Goal: Task Accomplishment & Management: Use online tool/utility

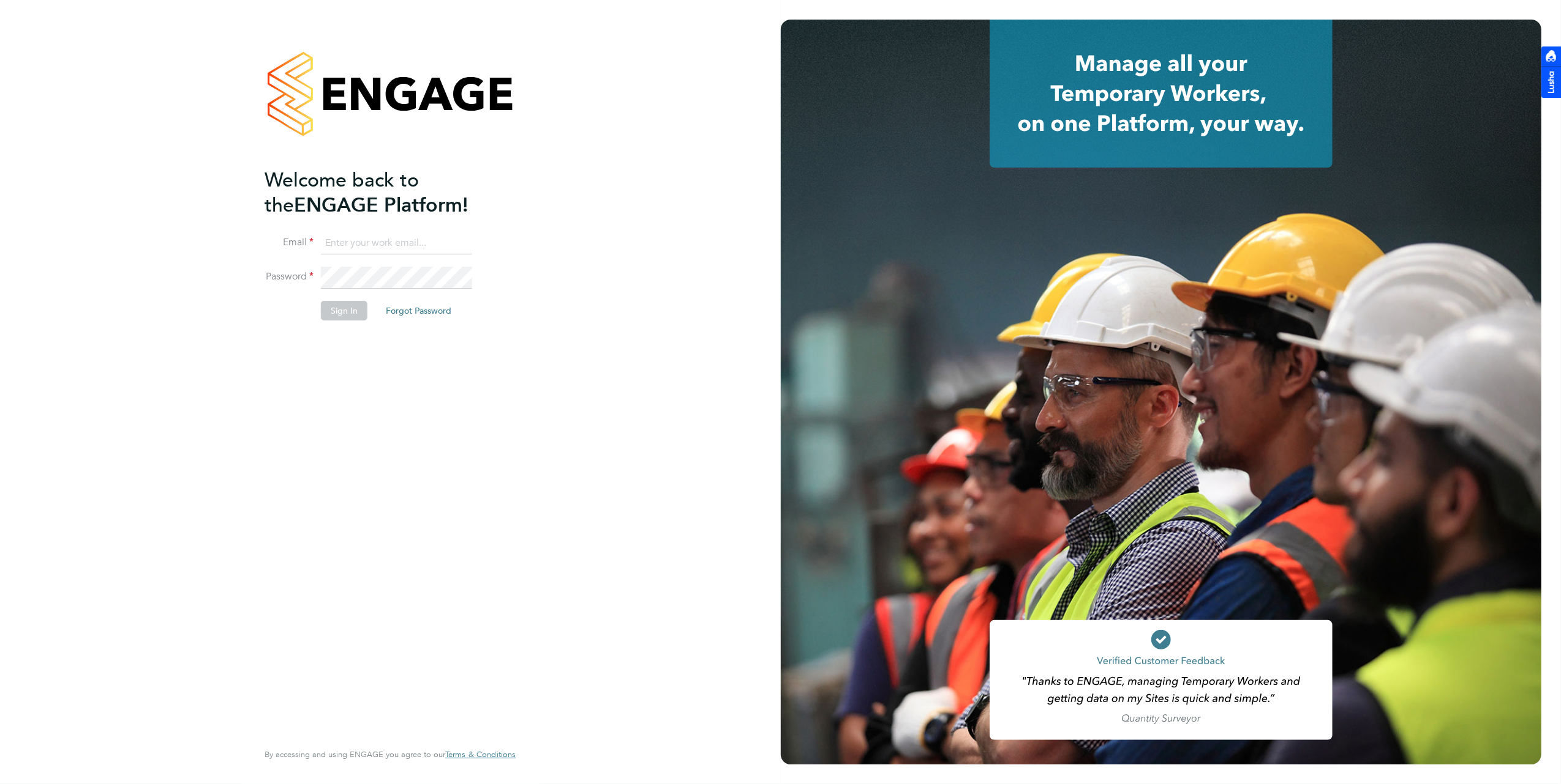
drag, startPoint x: 329, startPoint y: 239, endPoint x: 342, endPoint y: 247, distance: 15.3
click at [341, 247] on input at bounding box center [397, 243] width 152 height 22
type input "brooke@net-temps.co.uk"
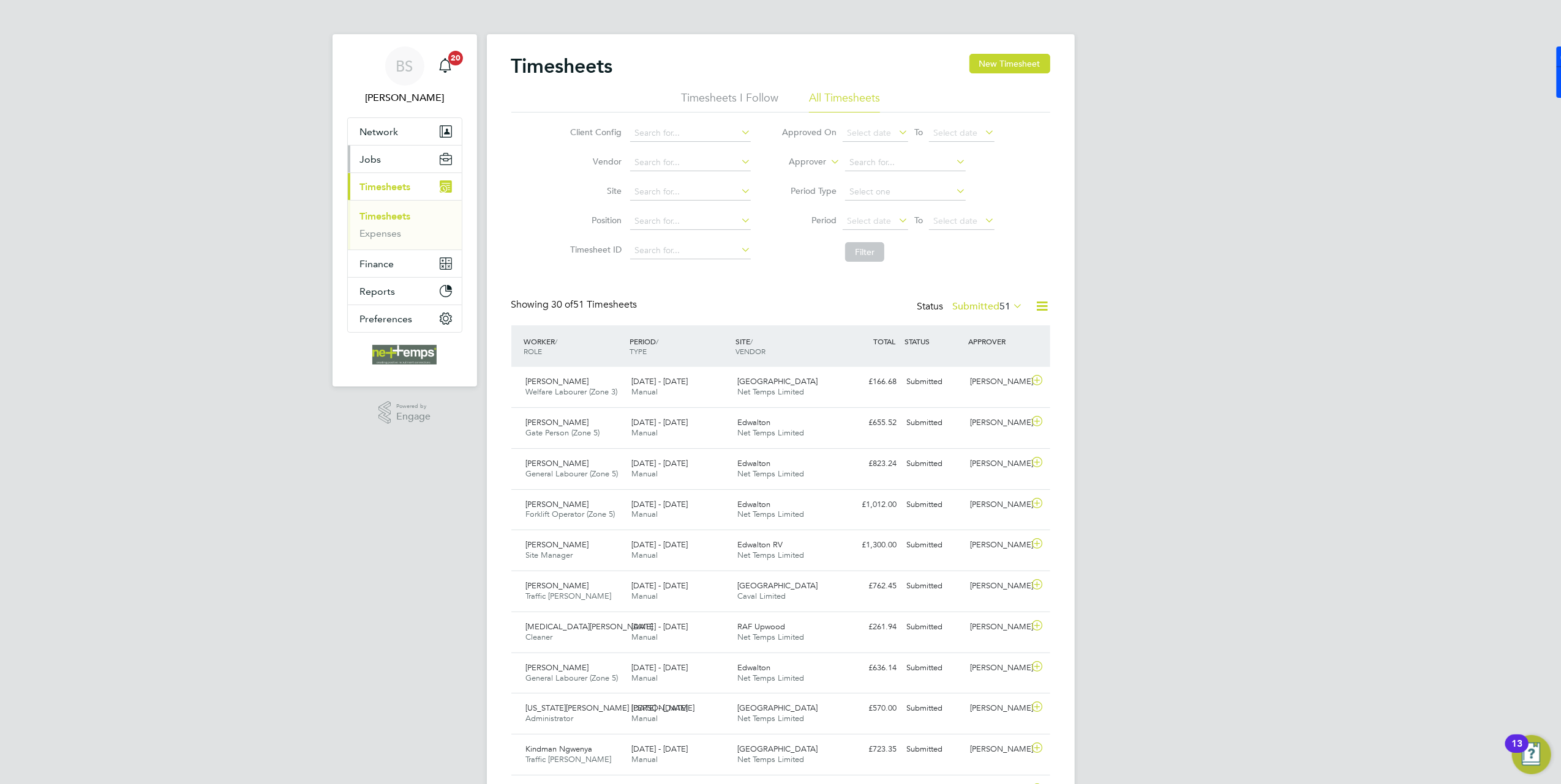
click at [395, 161] on button "Jobs" at bounding box center [405, 158] width 114 height 27
click at [388, 207] on link "Vacancies" at bounding box center [382, 206] width 43 height 12
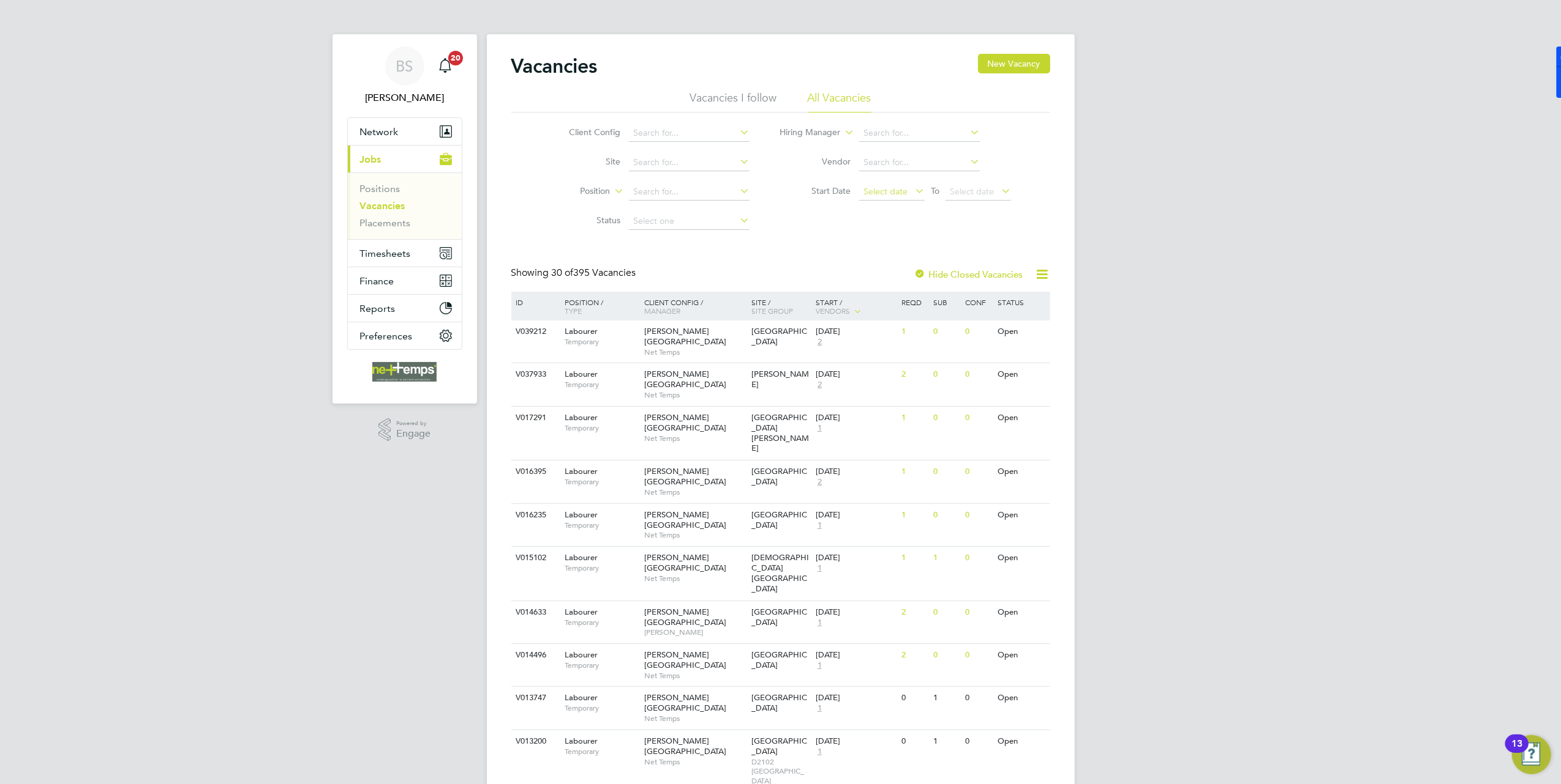
click at [877, 184] on span "Select date" at bounding box center [892, 192] width 66 height 17
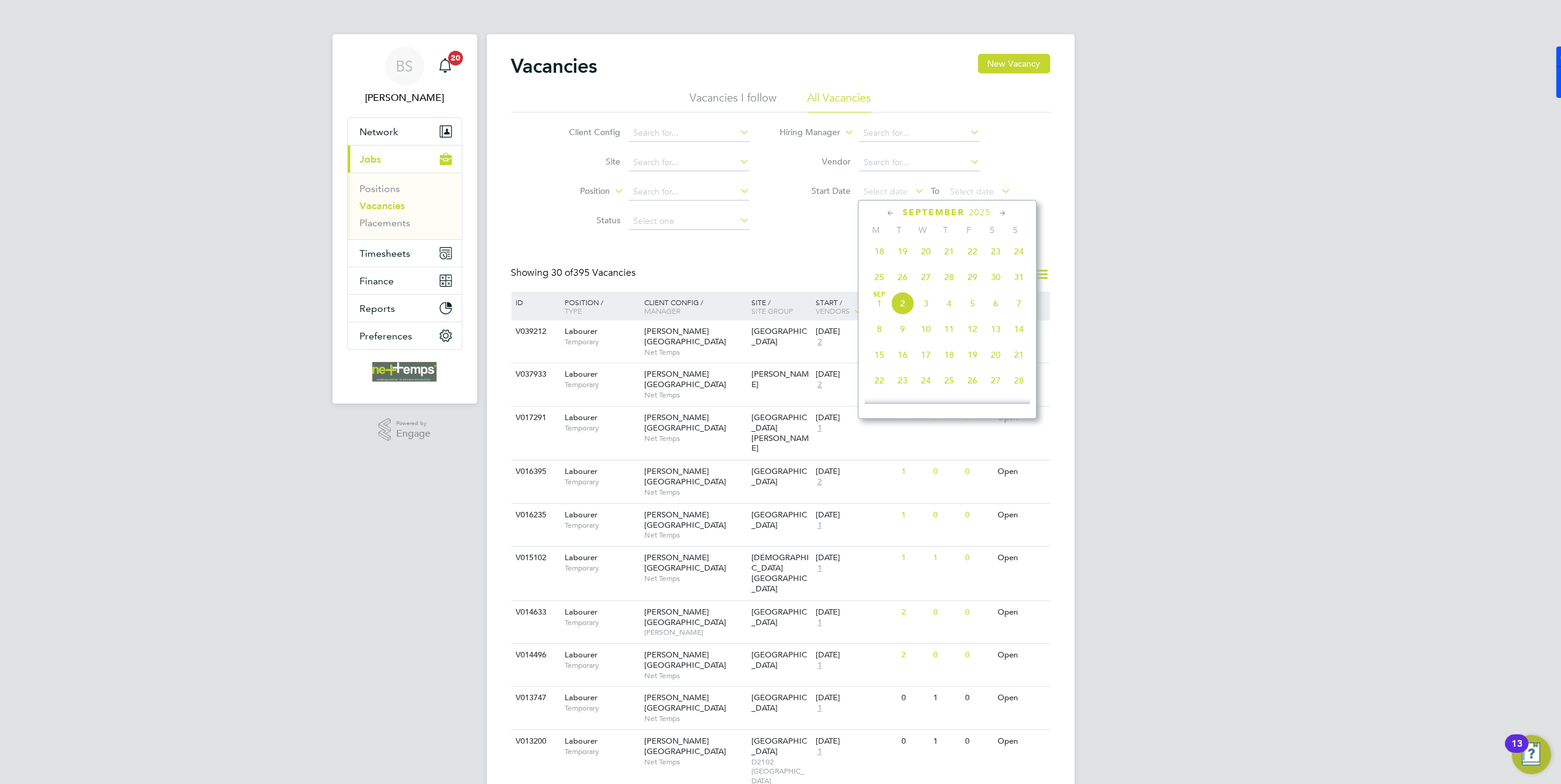
click at [876, 263] on span "18" at bounding box center [879, 252] width 24 height 24
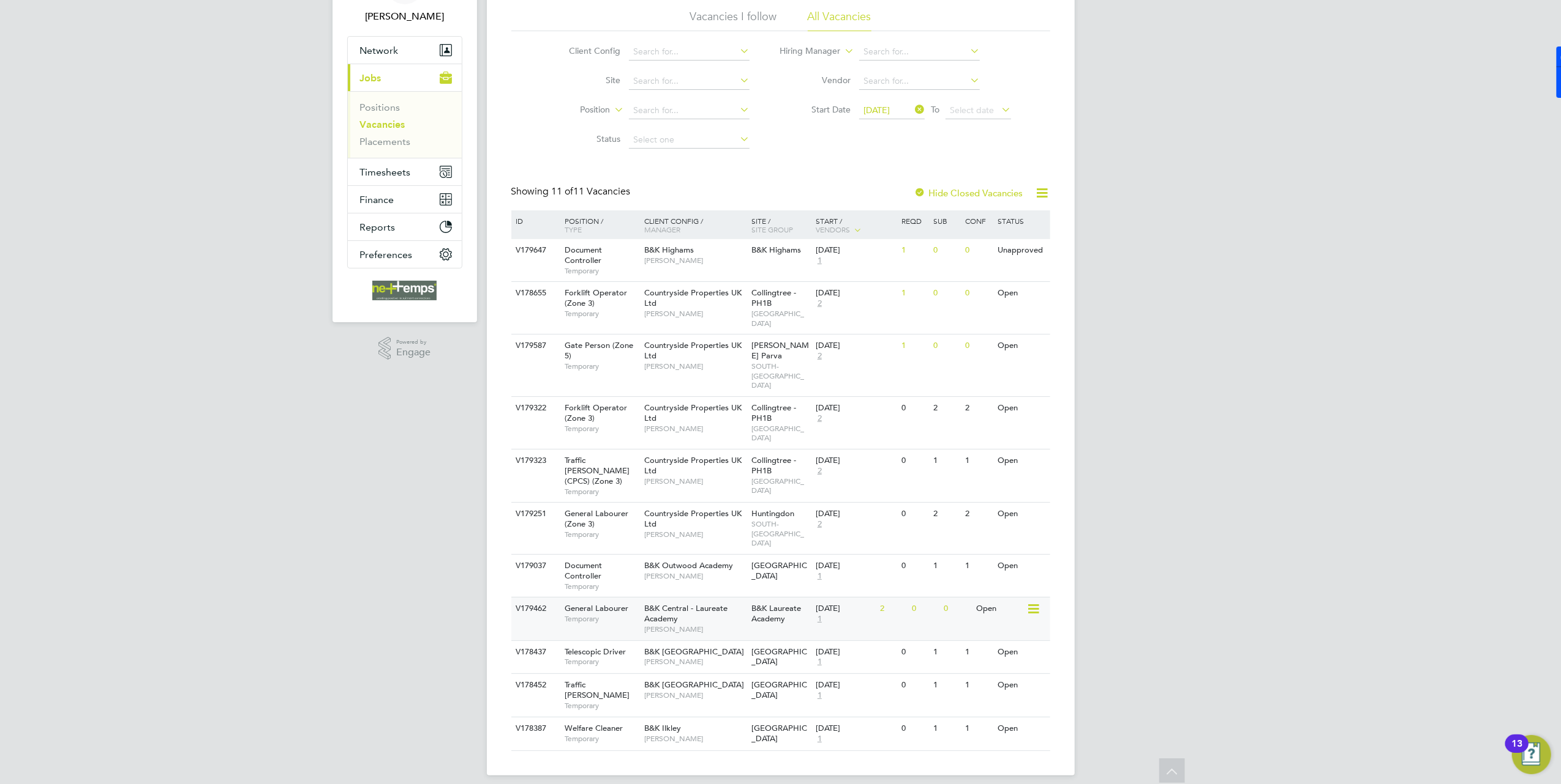
click at [788, 617] on div "B&K Laureate Academy" at bounding box center [780, 615] width 64 height 33
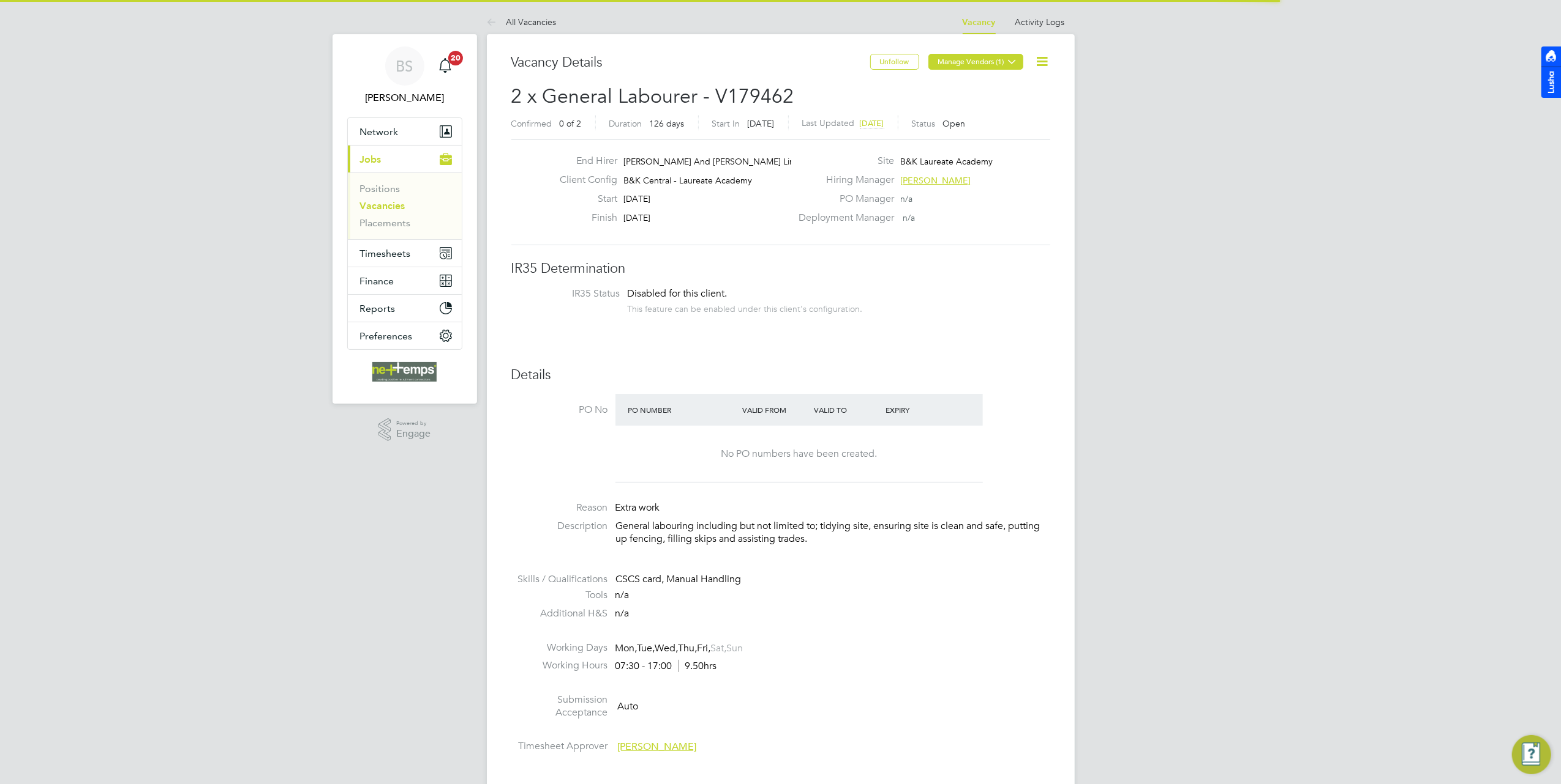
click at [977, 64] on button "Manage Vendors (1)" at bounding box center [975, 62] width 94 height 16
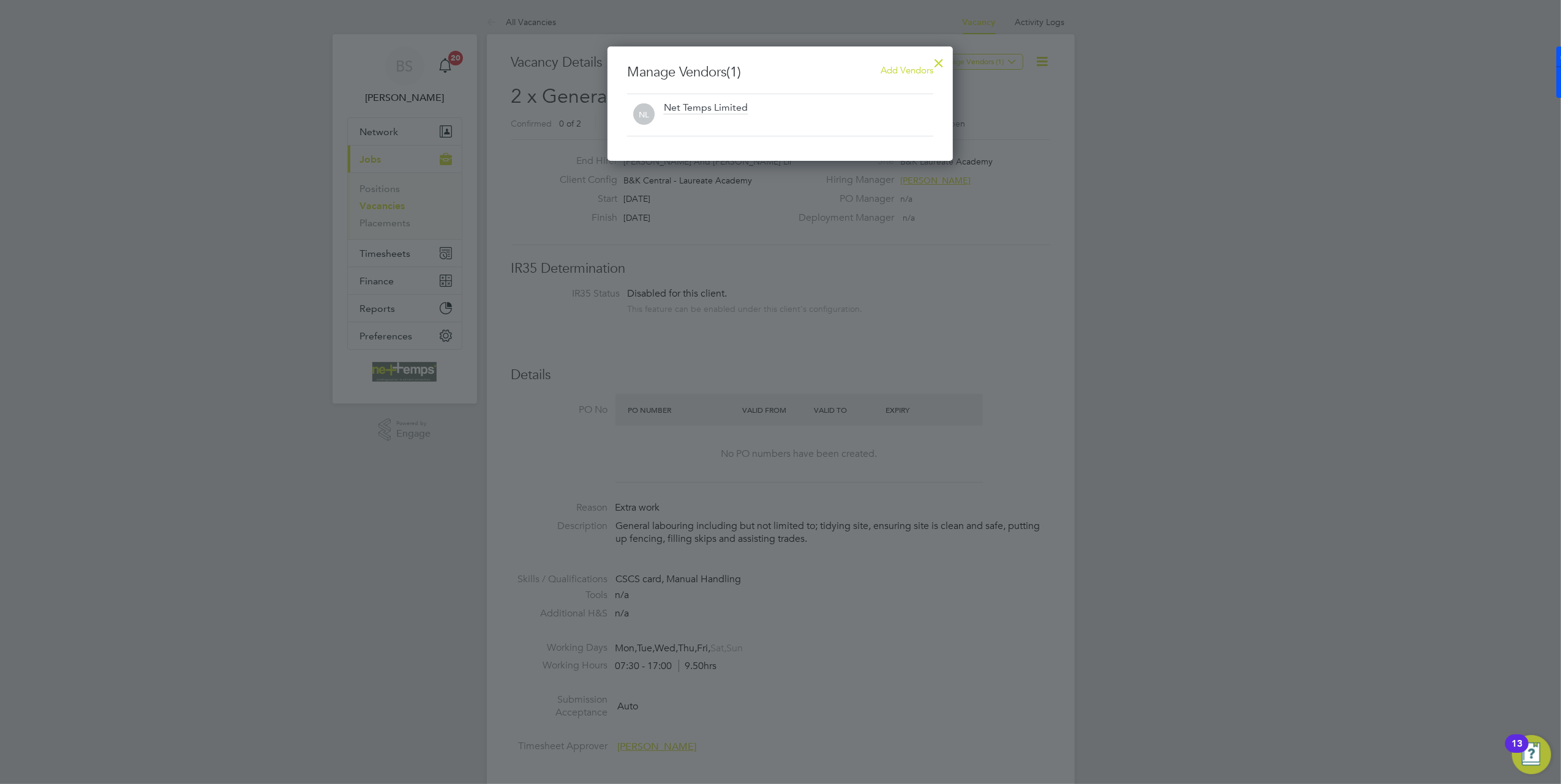
click at [882, 74] on span "Add Vendors" at bounding box center [906, 70] width 52 height 12
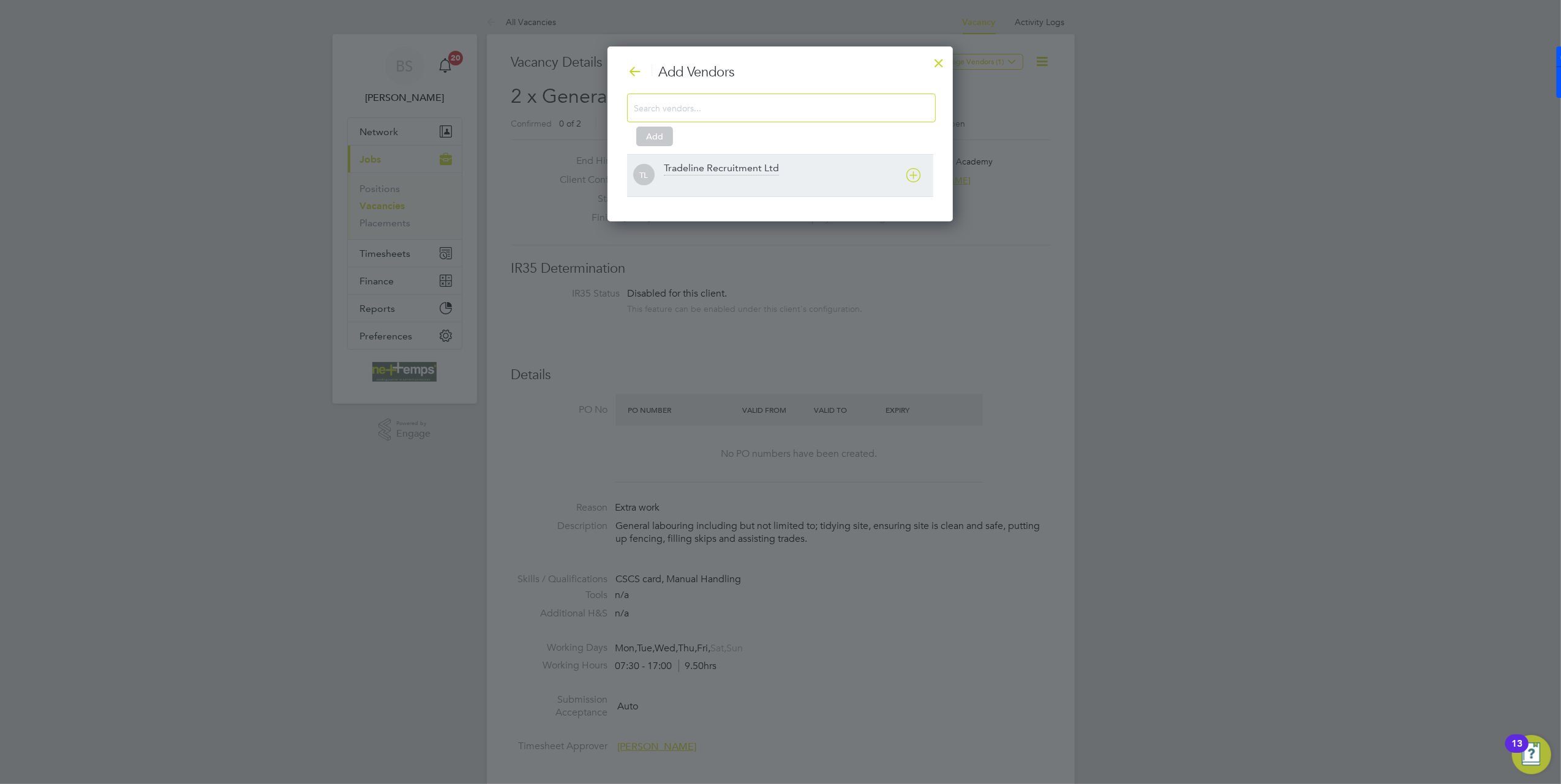
click at [757, 170] on div "Tradeline Recruitment Ltd" at bounding box center [720, 169] width 115 height 14
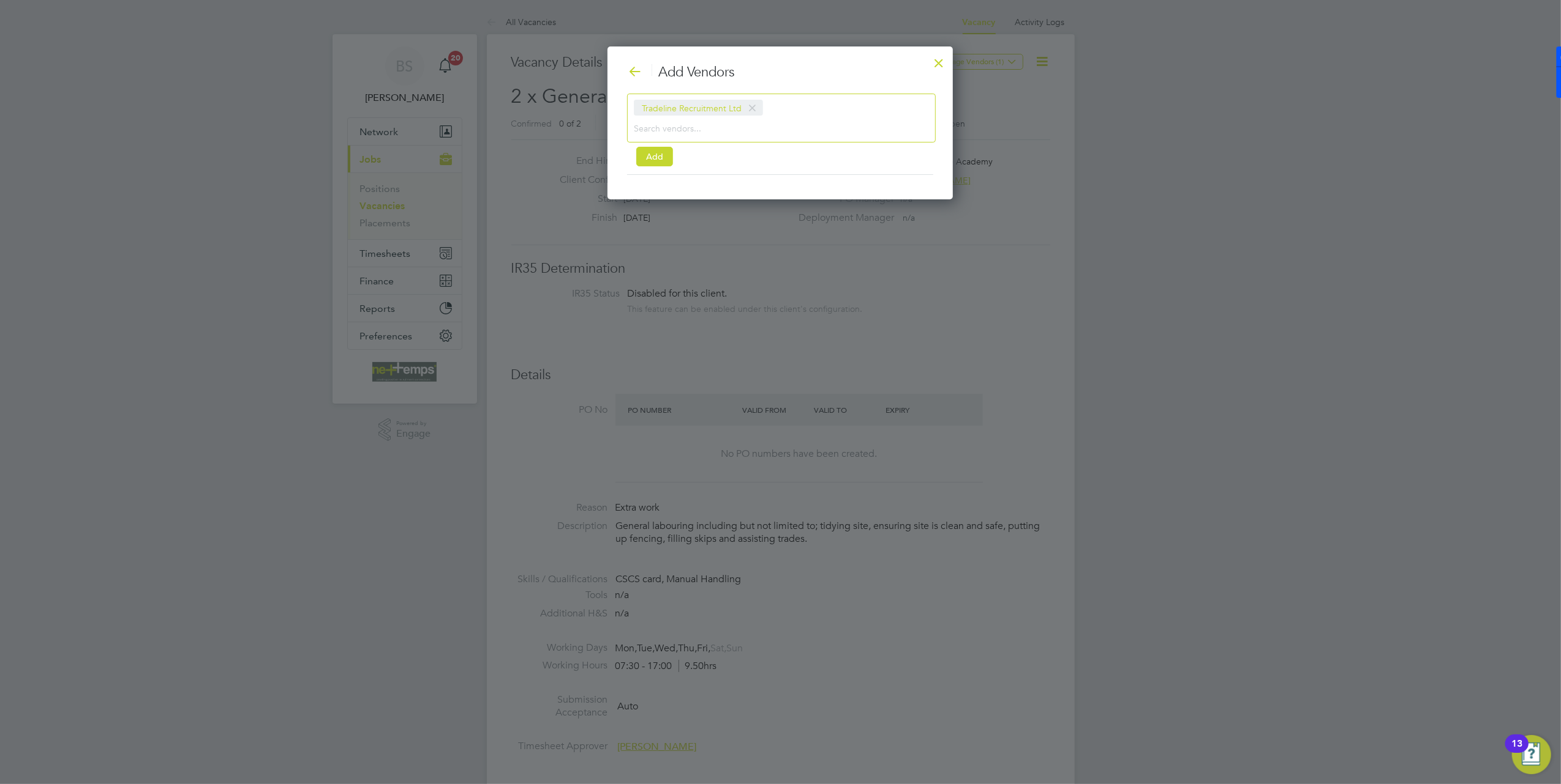
scroll to position [154, 345]
click at [664, 150] on button "Add" at bounding box center [654, 156] width 36 height 20
click at [942, 60] on div at bounding box center [938, 60] width 22 height 22
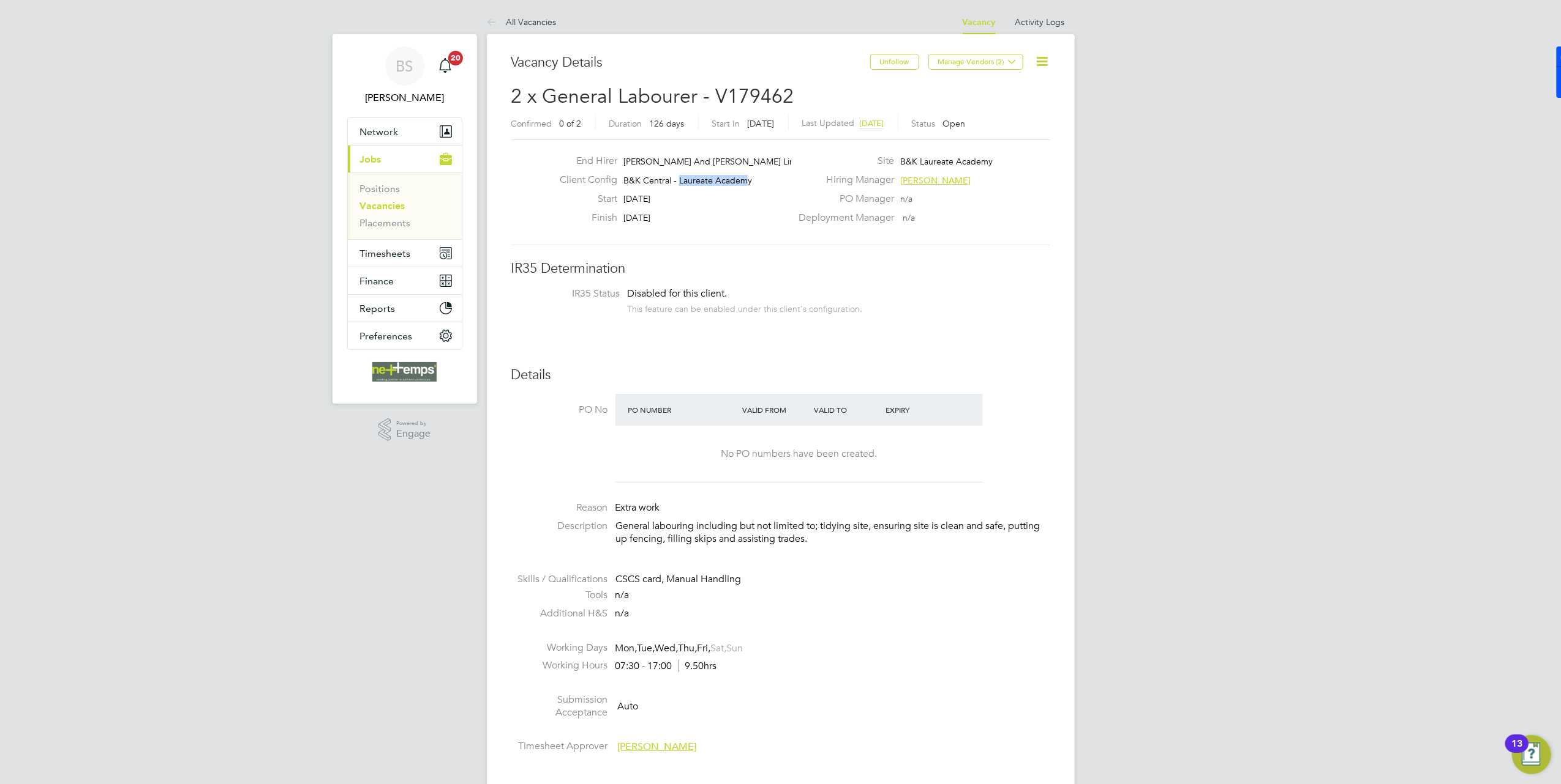
drag, startPoint x: 747, startPoint y: 180, endPoint x: 677, endPoint y: 185, distance: 70.2
click at [677, 185] on span "B&K Central - Laureate Academy" at bounding box center [687, 180] width 129 height 11
copy span "Laureate Academ"
